Goal: Task Accomplishment & Management: Complete application form

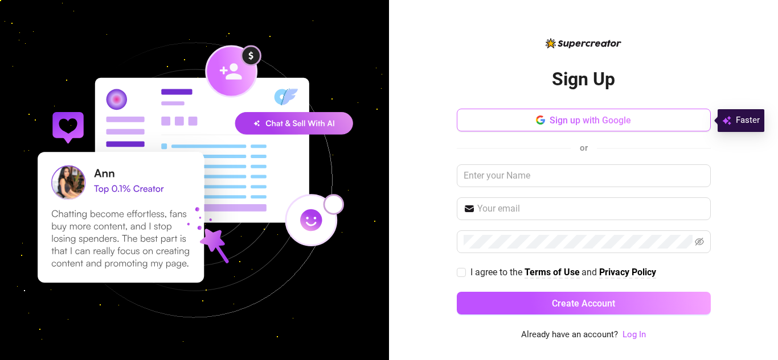
click at [574, 125] on span "Sign up with Google" at bounding box center [589, 120] width 81 height 11
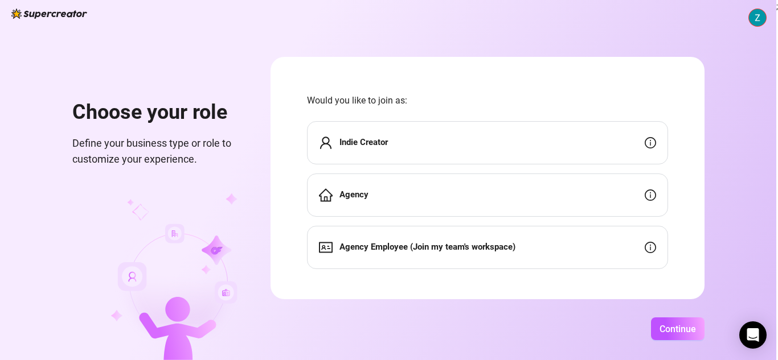
click at [363, 198] on strong "Agency" at bounding box center [353, 195] width 29 height 10
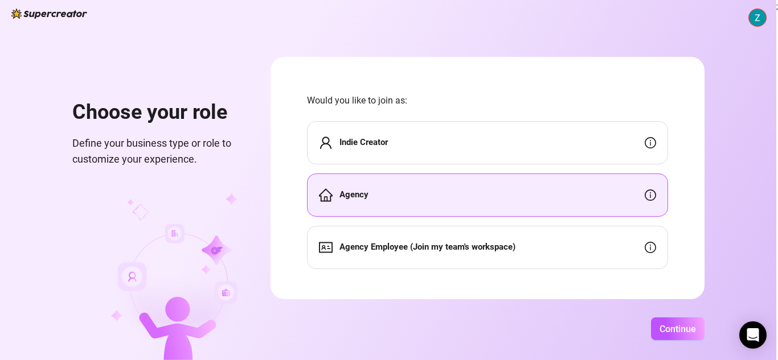
click at [539, 195] on div "Agency" at bounding box center [487, 195] width 361 height 43
click at [671, 324] on span "Continue" at bounding box center [677, 329] width 36 height 11
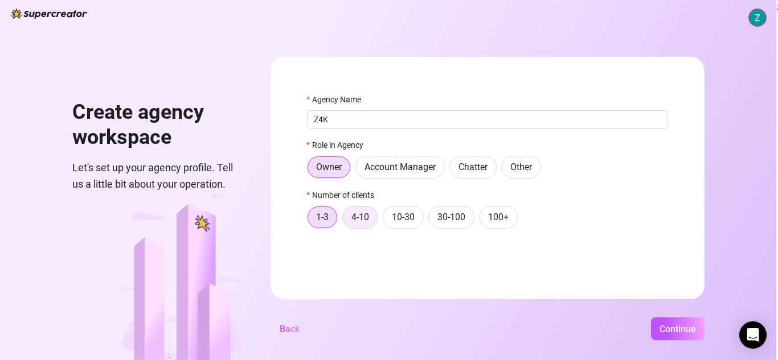
type input "Z4K"
click at [367, 219] on span "4-10" at bounding box center [360, 217] width 18 height 11
click at [346, 220] on input "4-10" at bounding box center [346, 220] width 0 height 0
click at [673, 331] on span "Continue" at bounding box center [677, 329] width 36 height 11
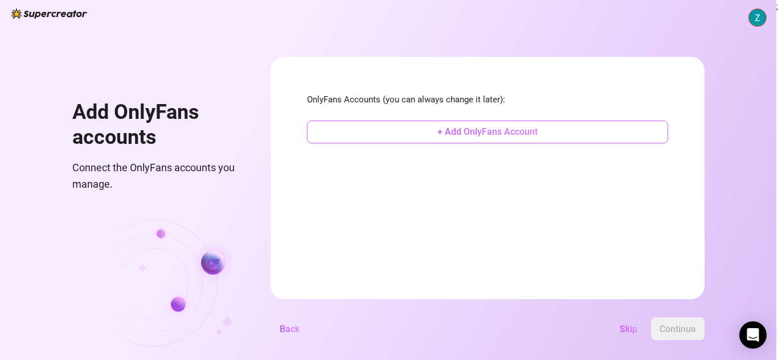
click at [515, 136] on span "+ Add OnlyFans Account" at bounding box center [487, 131] width 100 height 11
